Goal: Task Accomplishment & Management: Manage account settings

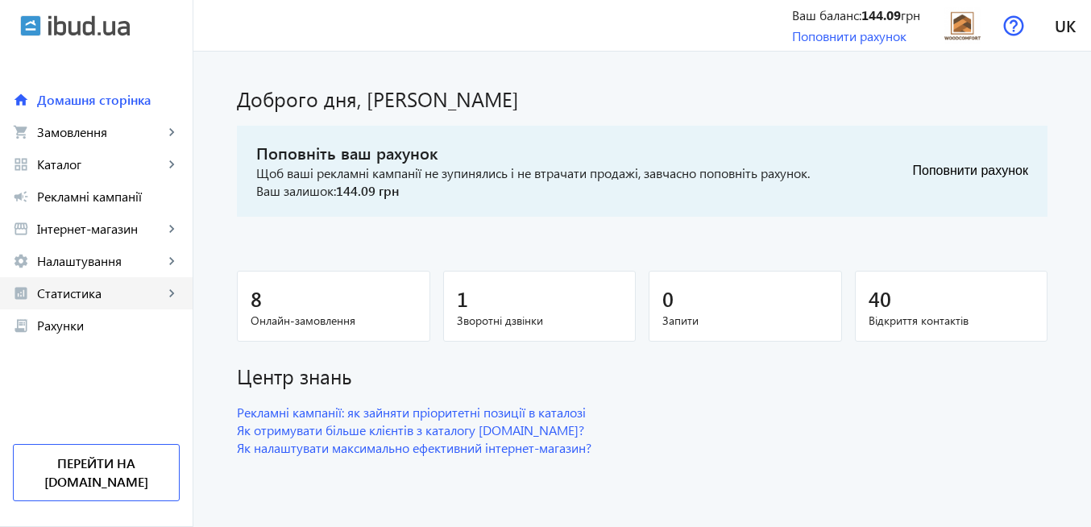
click at [118, 292] on span "Статистика" at bounding box center [100, 293] width 127 height 16
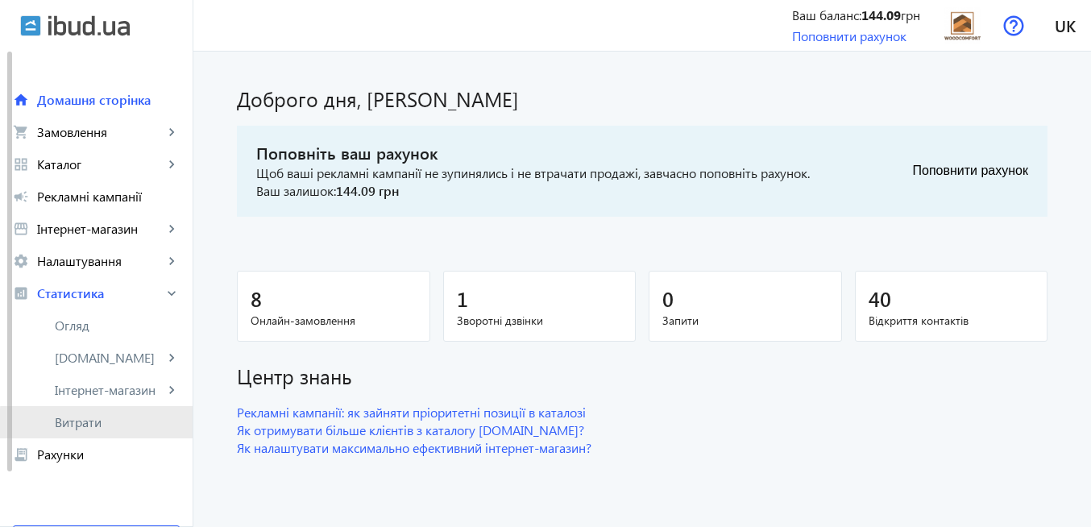
click at [131, 428] on span "Витрати" at bounding box center [117, 422] width 125 height 16
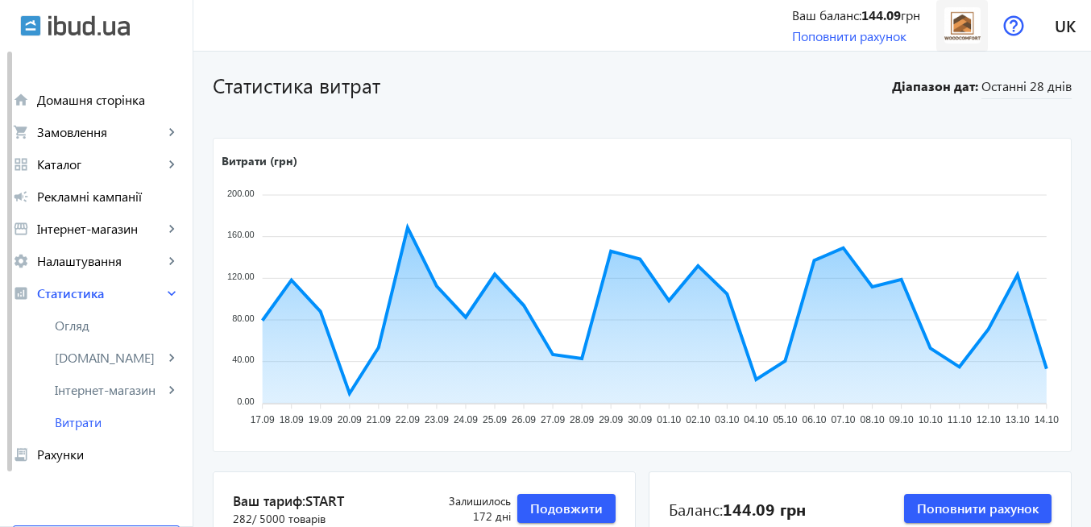
click at [953, 26] on img at bounding box center [963, 25] width 36 height 36
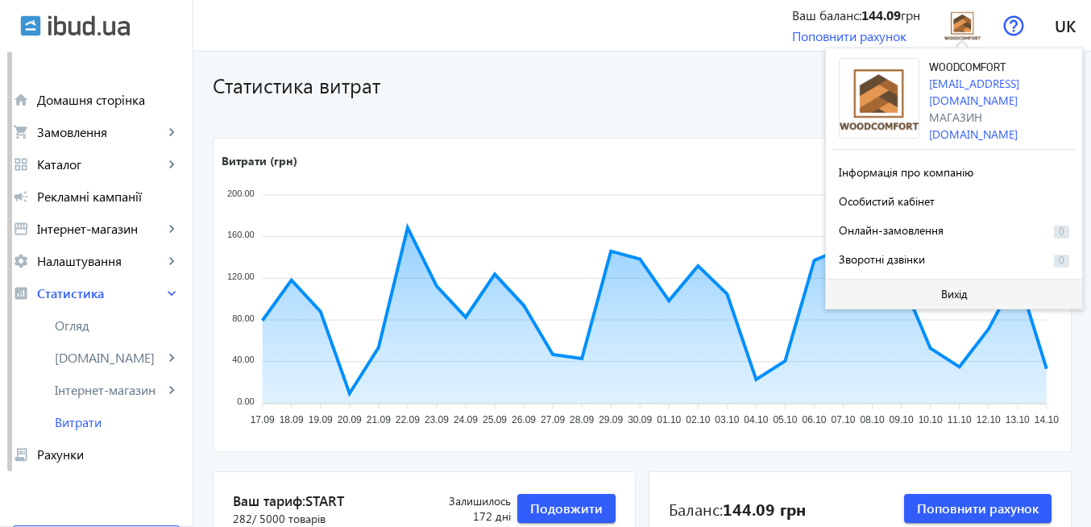
click at [956, 300] on span "Вихід" at bounding box center [954, 294] width 27 height 13
